Goal: Task Accomplishment & Management: Manage account settings

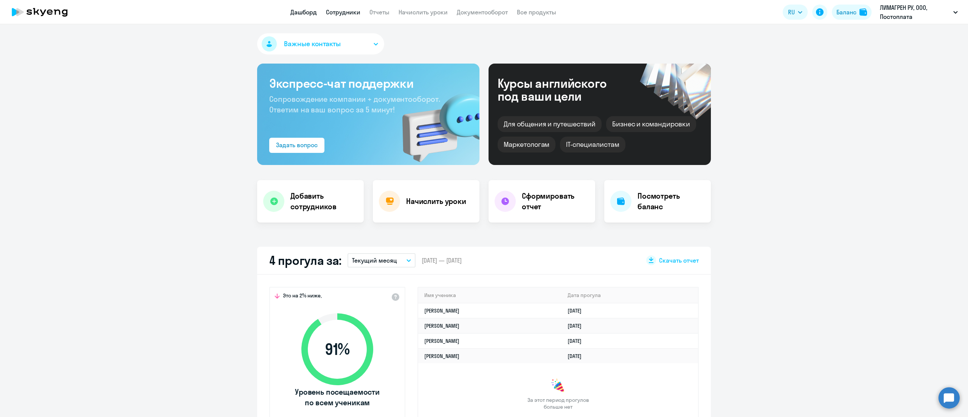
click at [337, 8] on link "Сотрудники" at bounding box center [343, 12] width 34 height 8
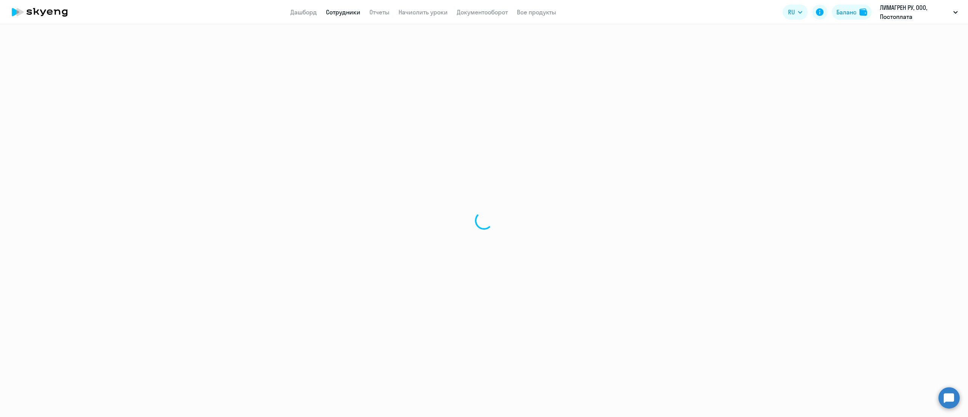
select select "30"
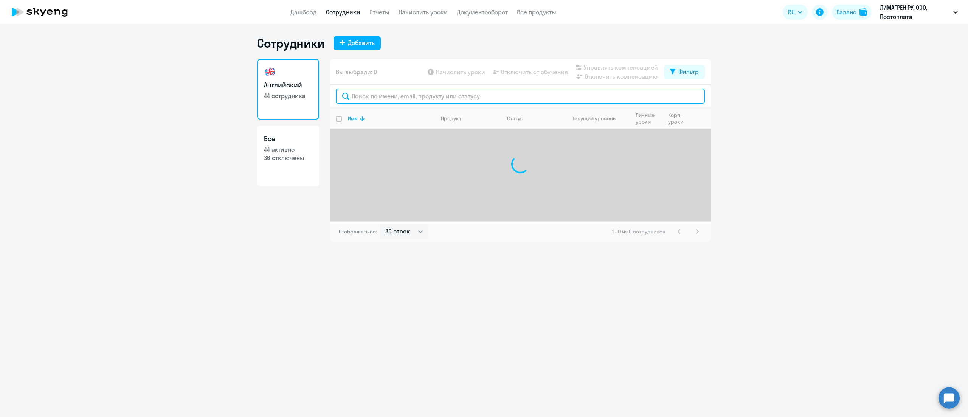
click at [416, 94] on input "text" at bounding box center [520, 95] width 369 height 15
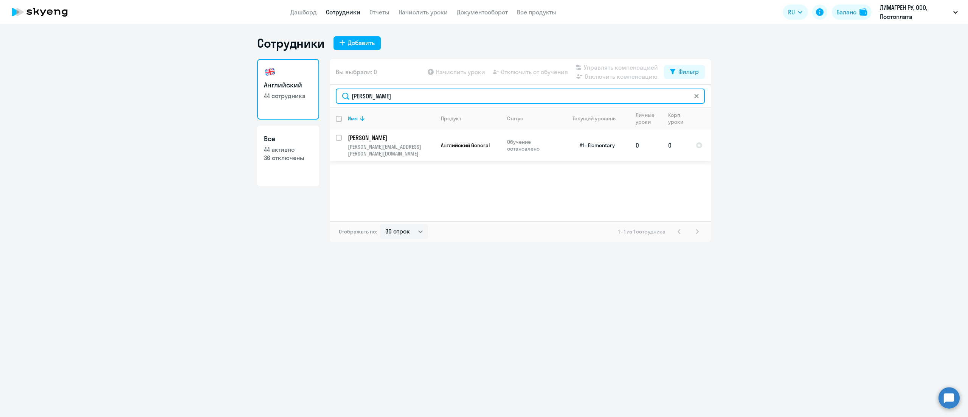
type input "бутко"
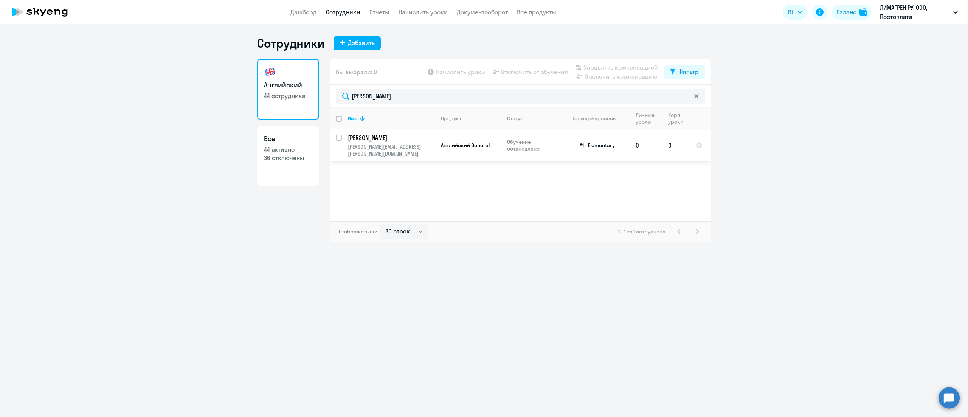
click at [409, 139] on p "Бутко Ирина Сергеевна" at bounding box center [390, 138] width 85 height 8
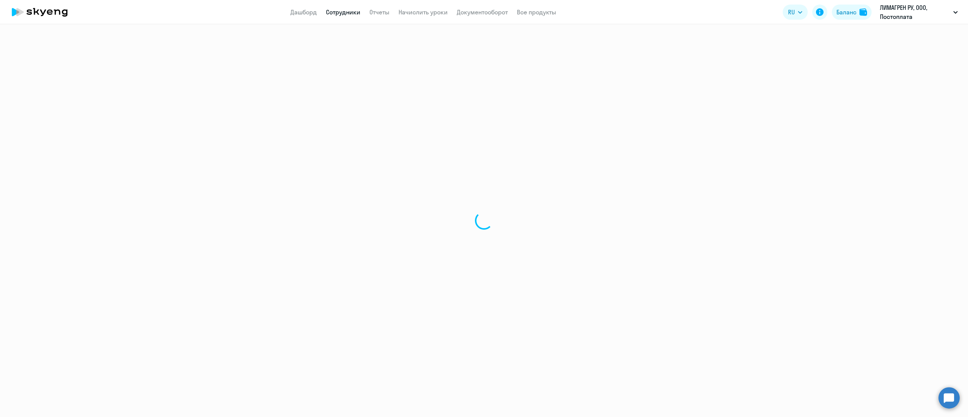
select select "english"
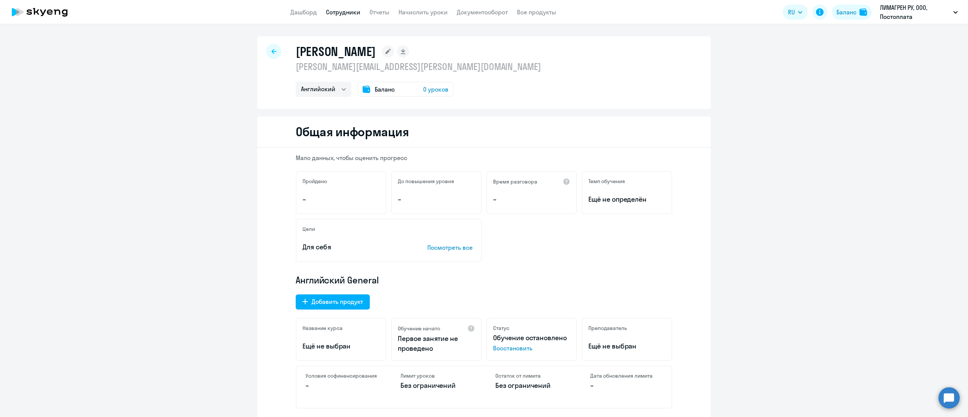
click at [494, 347] on span "Восстановить" at bounding box center [531, 347] width 77 height 9
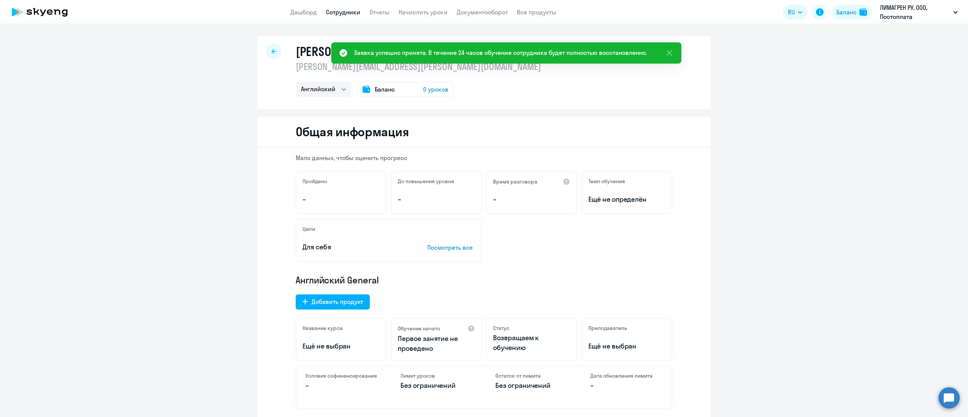
click at [272, 57] on div at bounding box center [273, 51] width 15 height 15
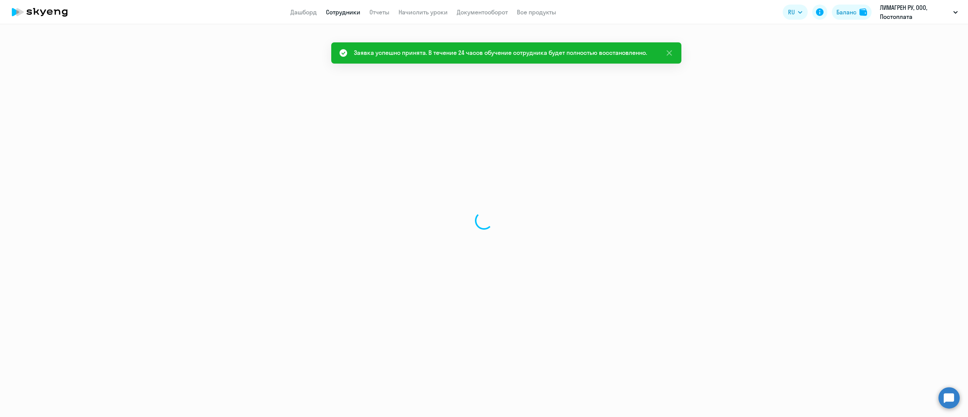
select select "30"
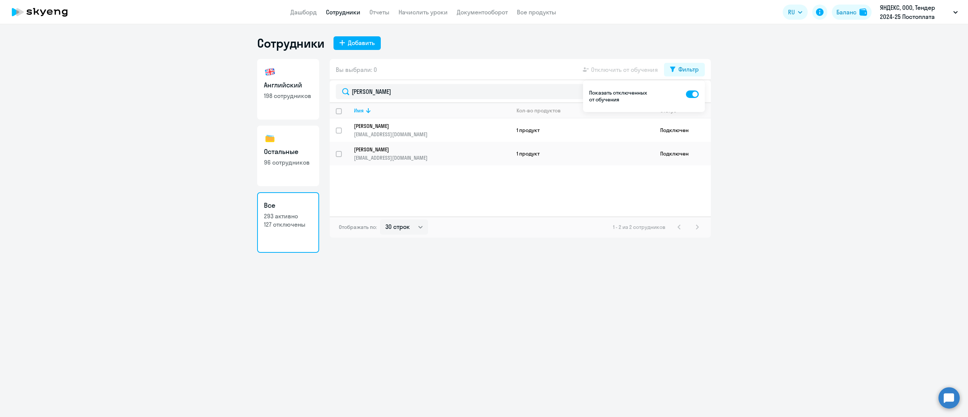
select select "30"
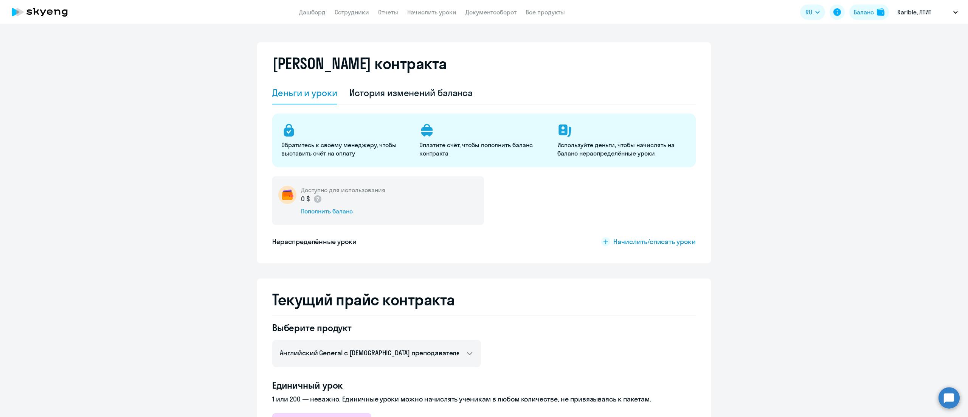
select select "english_adult_not_native_speaker"
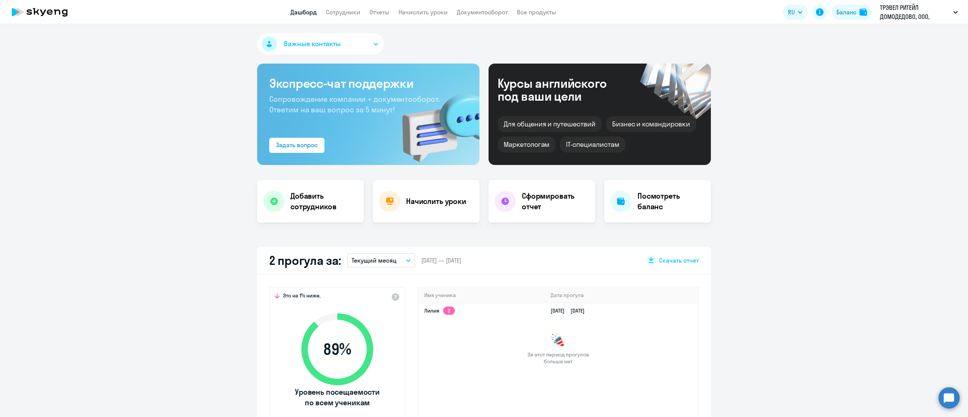
select select "30"
click at [426, 19] on app-header "Дашборд Сотрудники Отчеты Начислить уроки Документооборот Все продукты Дашборд …" at bounding box center [484, 12] width 968 height 24
click at [425, 12] on link "Начислить уроки" at bounding box center [423, 12] width 49 height 8
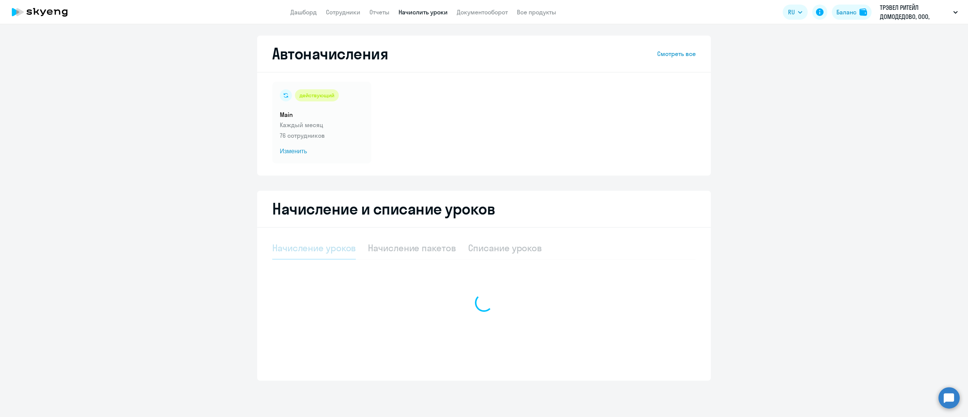
select select "10"
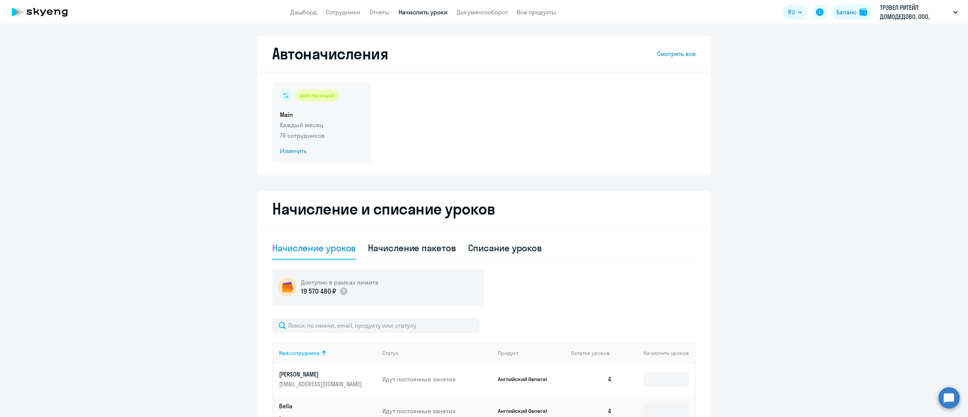
click at [343, 148] on span "Изменить" at bounding box center [322, 151] width 84 height 9
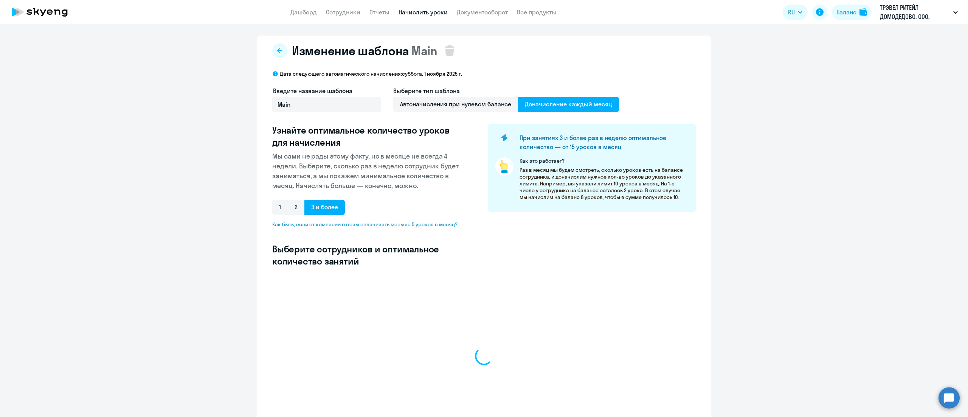
select select "10"
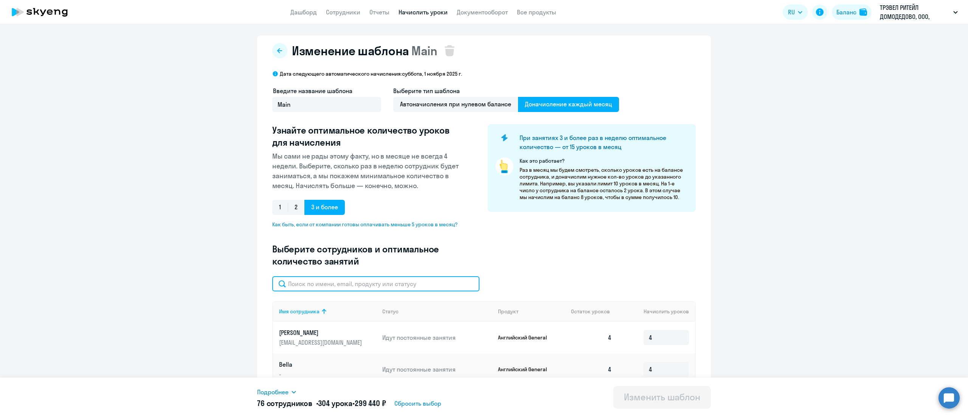
click at [356, 284] on input "text" at bounding box center [375, 283] width 207 height 15
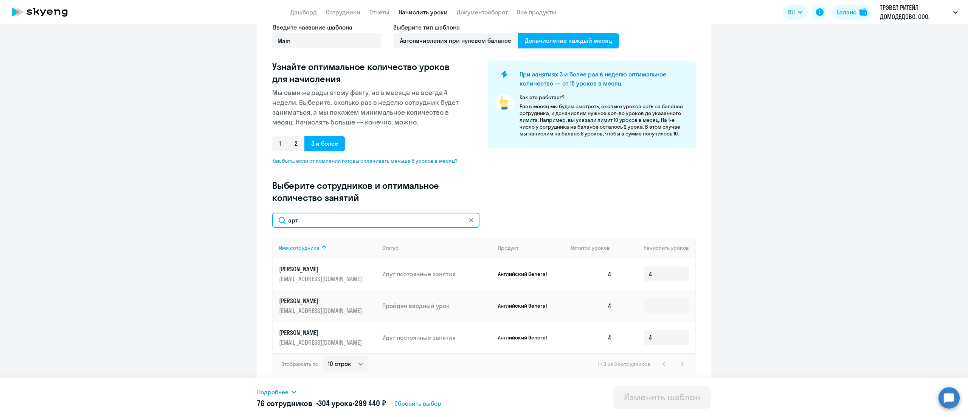
click at [402, 217] on input "арт" at bounding box center [375, 220] width 207 height 15
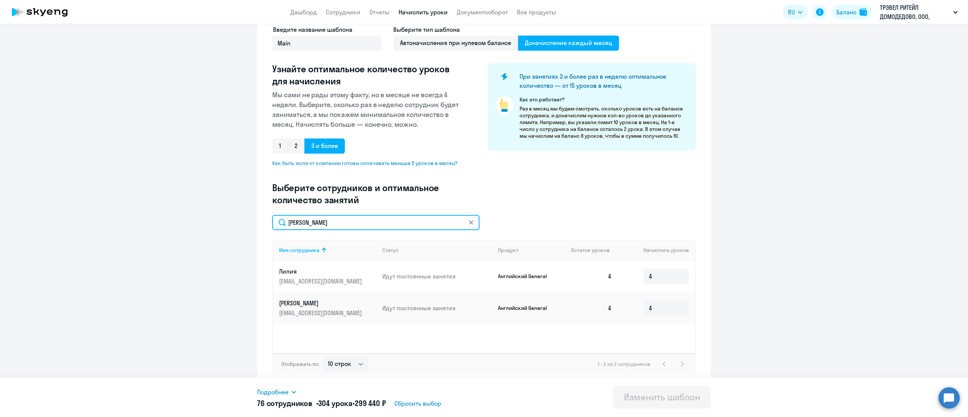
scroll to position [61, 0]
type input "лили"
click at [343, 14] on link "Сотрудники" at bounding box center [343, 12] width 34 height 8
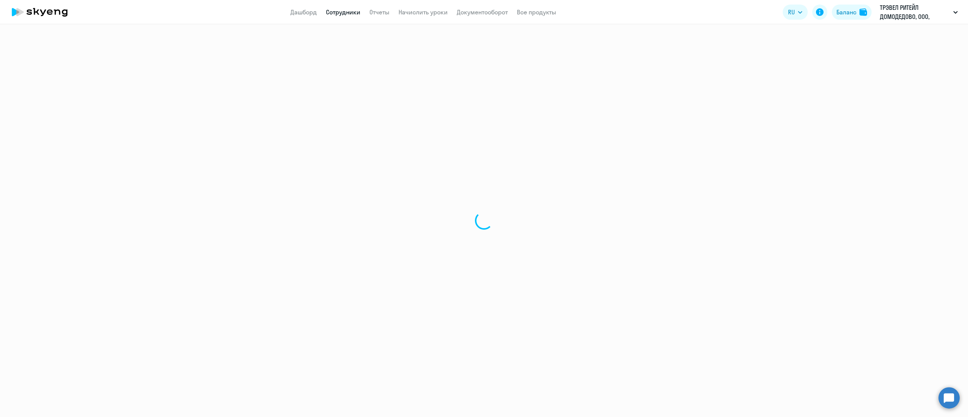
select select "30"
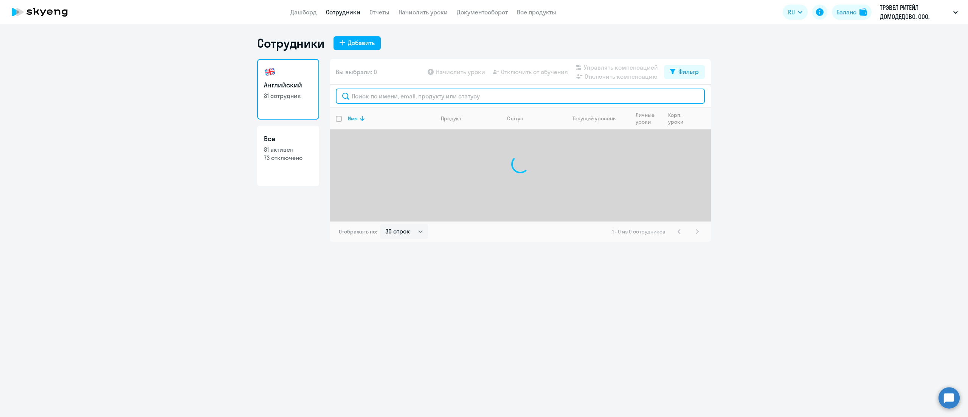
click at [377, 99] on input "text" at bounding box center [520, 95] width 369 height 15
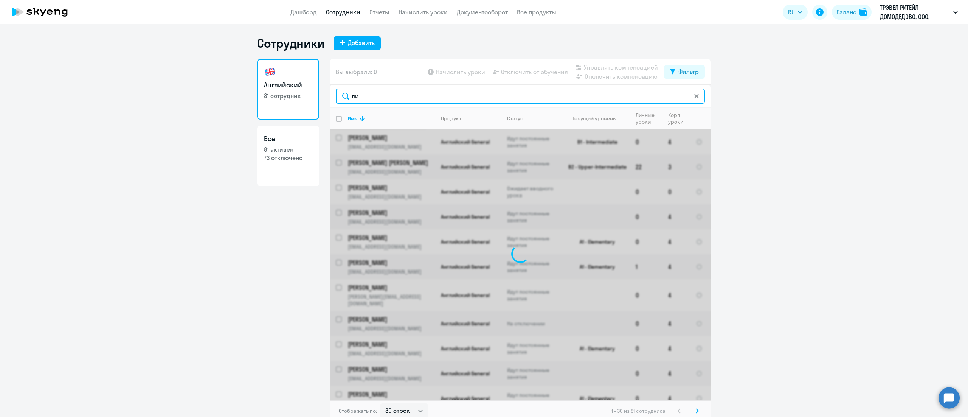
type input "л"
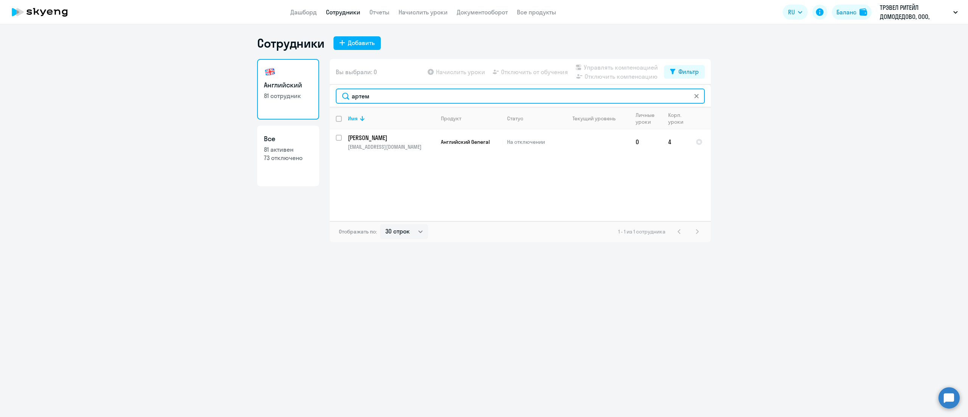
type input "артем"
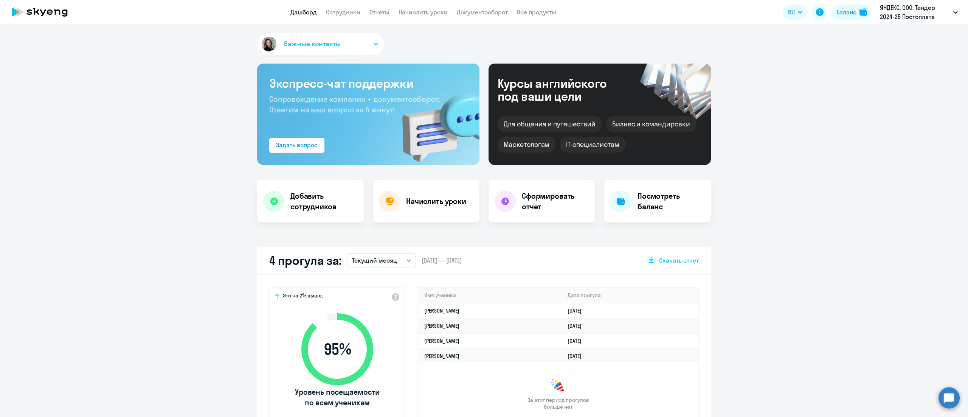
click at [338, 19] on app-header "Дашборд Сотрудники Отчеты Начислить уроки Документооборот Все продукты Дашборд …" at bounding box center [484, 12] width 968 height 24
click at [338, 13] on link "Сотрудники" at bounding box center [343, 12] width 34 height 8
select select "30"
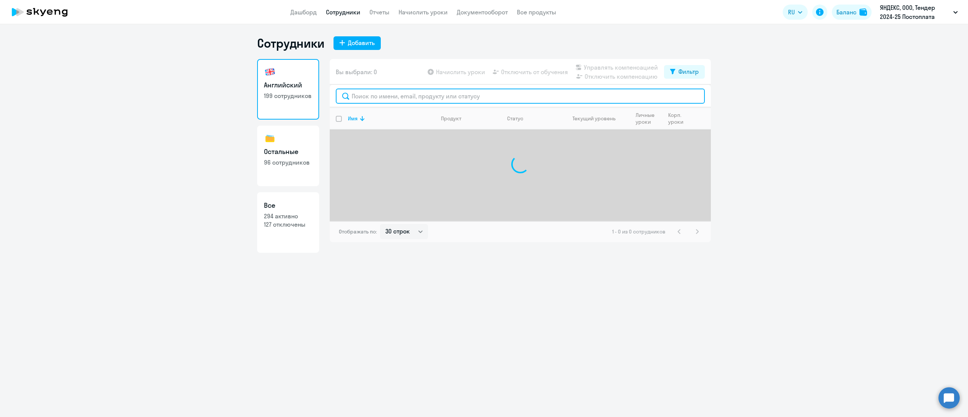
click at [365, 98] on input "text" at bounding box center [520, 95] width 369 height 15
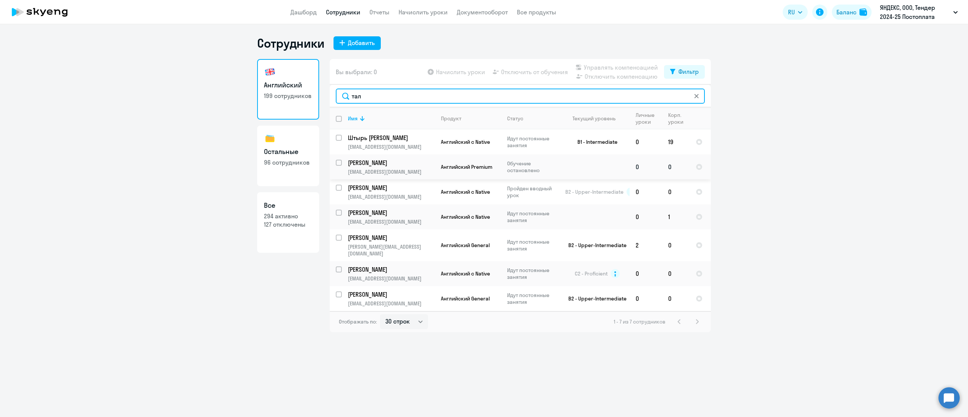
type input "тал"
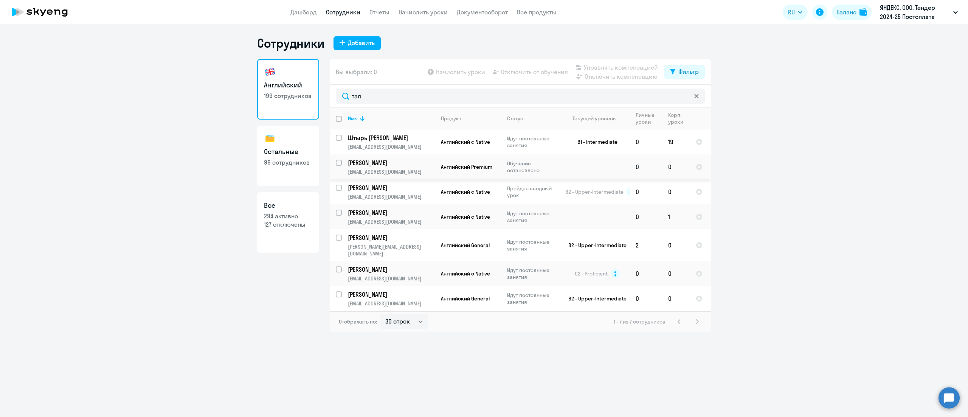
click at [404, 161] on p "Талмазан Настя" at bounding box center [390, 162] width 85 height 8
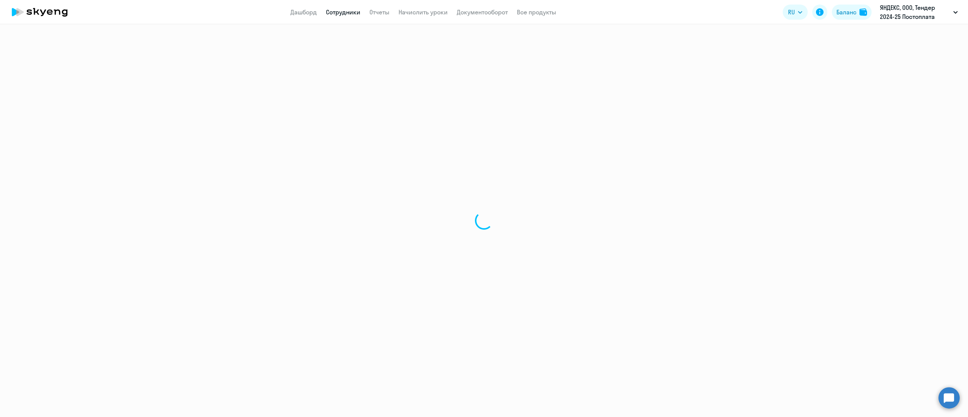
select select "english"
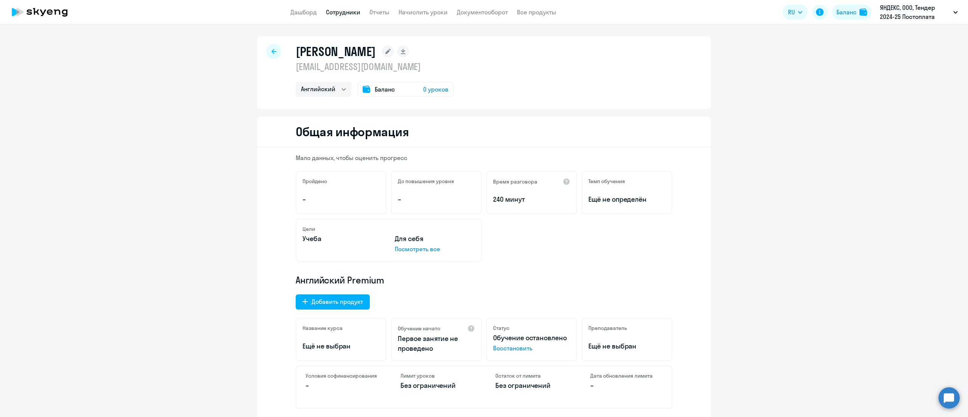
click at [499, 346] on span "Восстановить" at bounding box center [531, 347] width 77 height 9
